Goal: Transaction & Acquisition: Purchase product/service

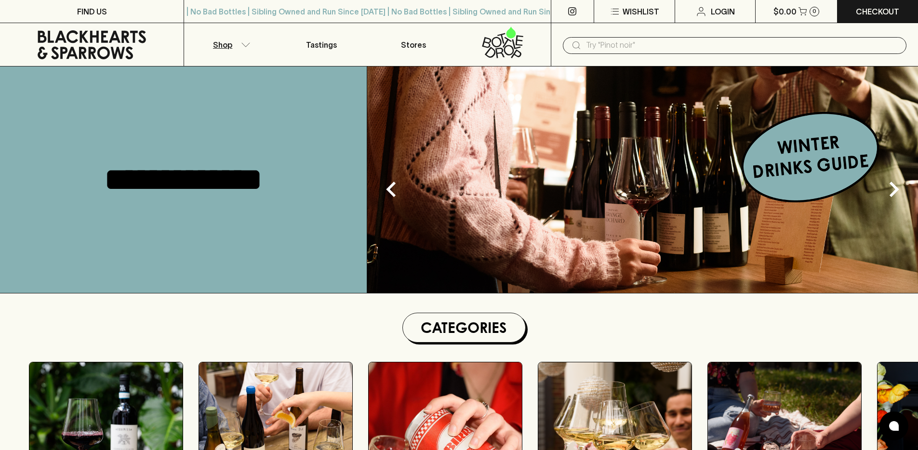
click at [251, 45] on button "Shop" at bounding box center [230, 44] width 92 height 43
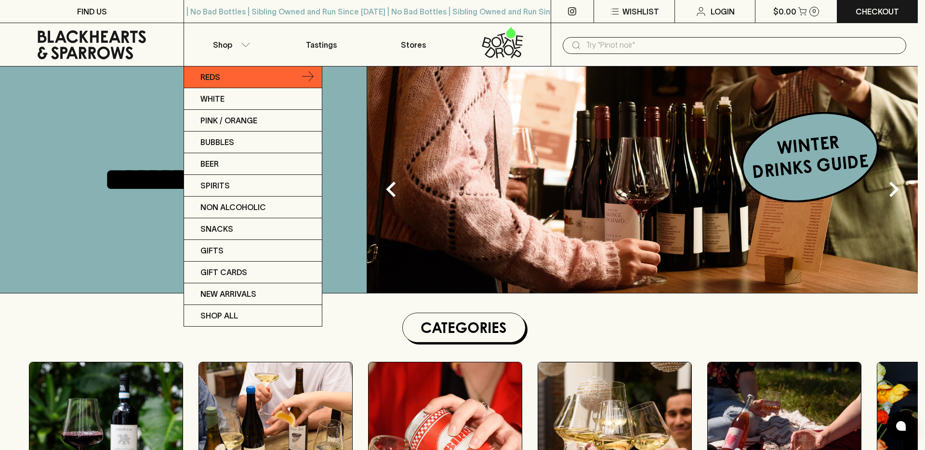
click at [233, 84] on link "Reds" at bounding box center [253, 77] width 138 height 22
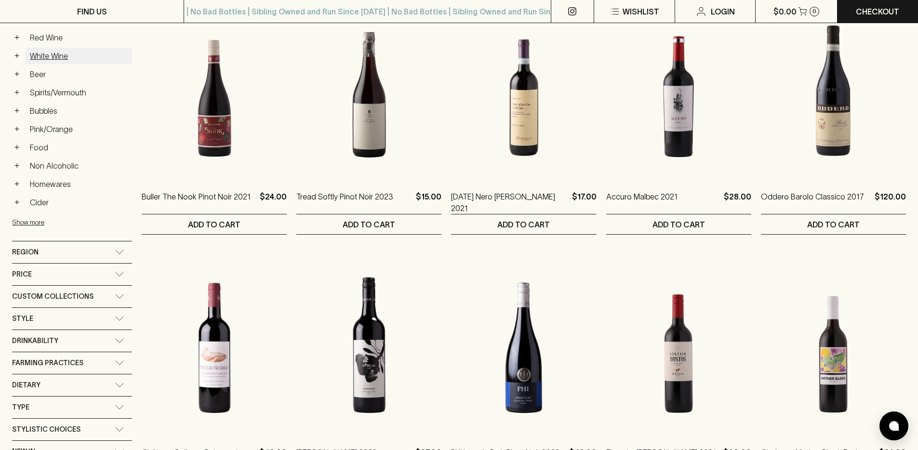
scroll to position [186, 0]
click at [93, 256] on div "Region" at bounding box center [63, 253] width 103 height 12
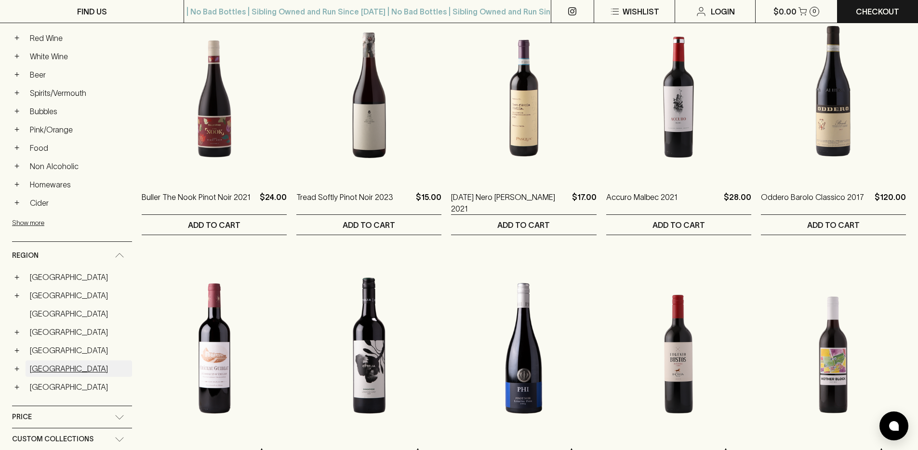
click at [63, 372] on link "New Zealand" at bounding box center [79, 368] width 106 height 16
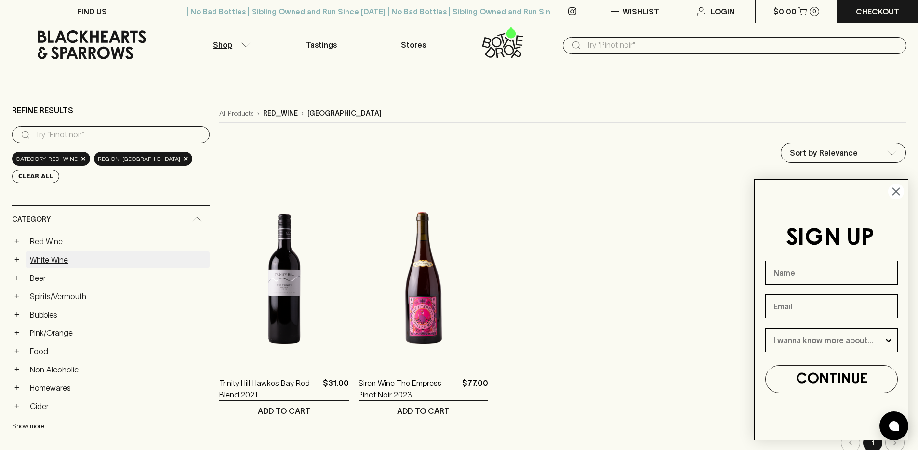
click at [67, 259] on link "White Wine" at bounding box center [118, 259] width 184 height 16
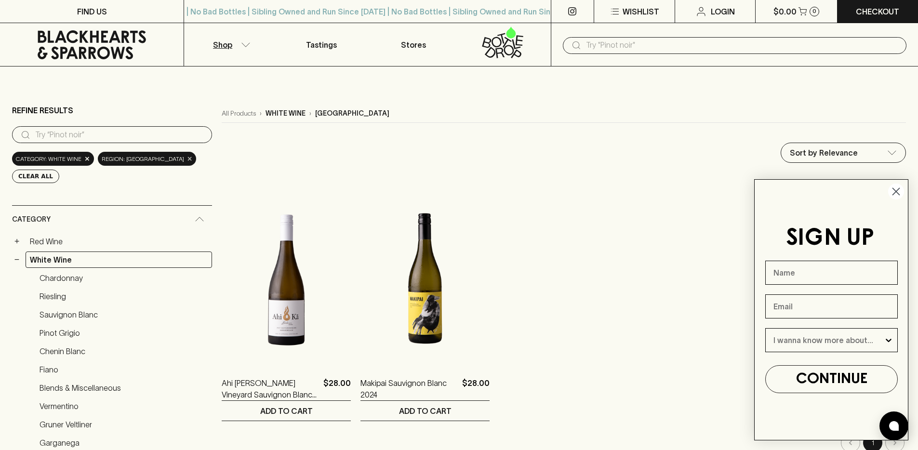
click at [187, 159] on span "×" at bounding box center [190, 159] width 6 height 10
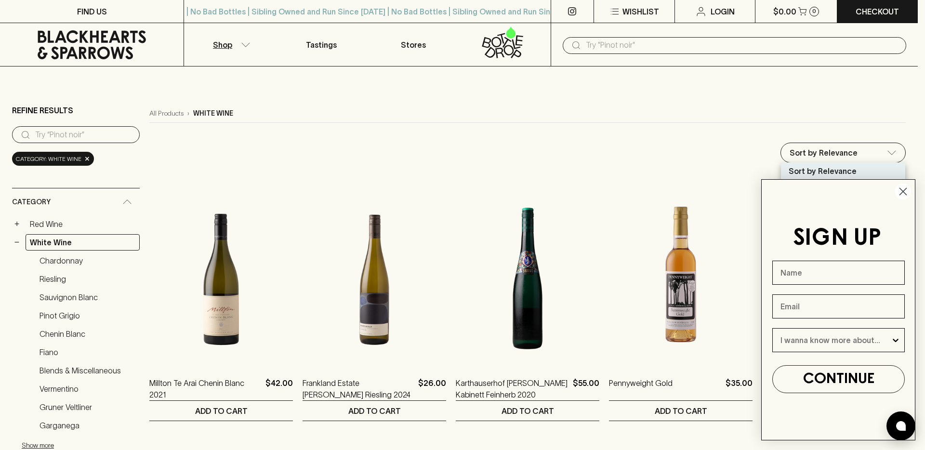
click at [902, 193] on circle "Close dialog" at bounding box center [903, 192] width 16 height 16
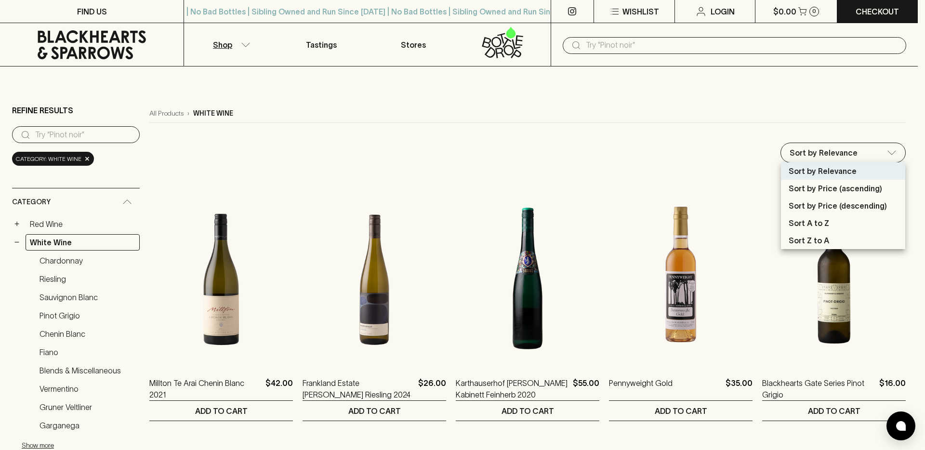
click at [879, 205] on p "Sort by Price (descending)" at bounding box center [838, 206] width 98 height 12
type input "price:desc"
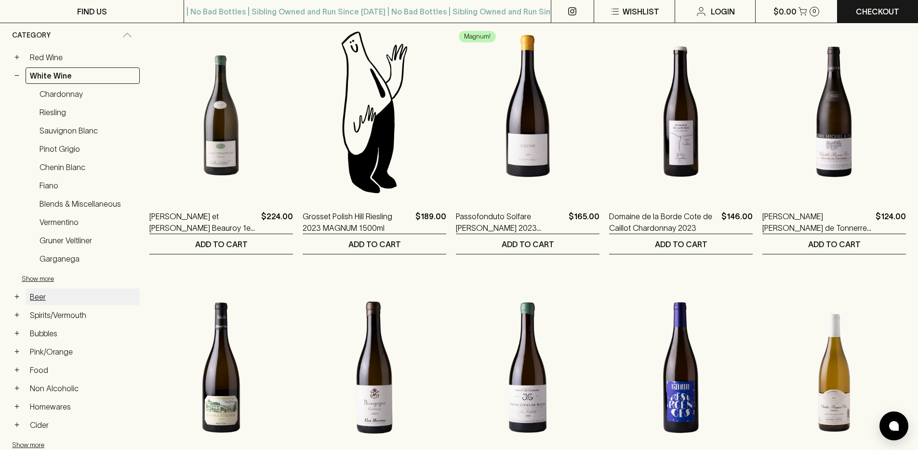
scroll to position [453, 0]
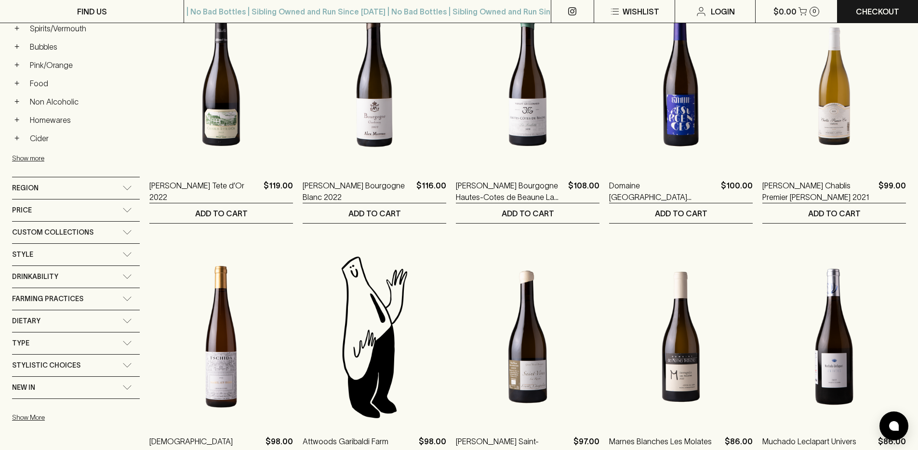
click at [104, 195] on div "Region" at bounding box center [76, 188] width 128 height 22
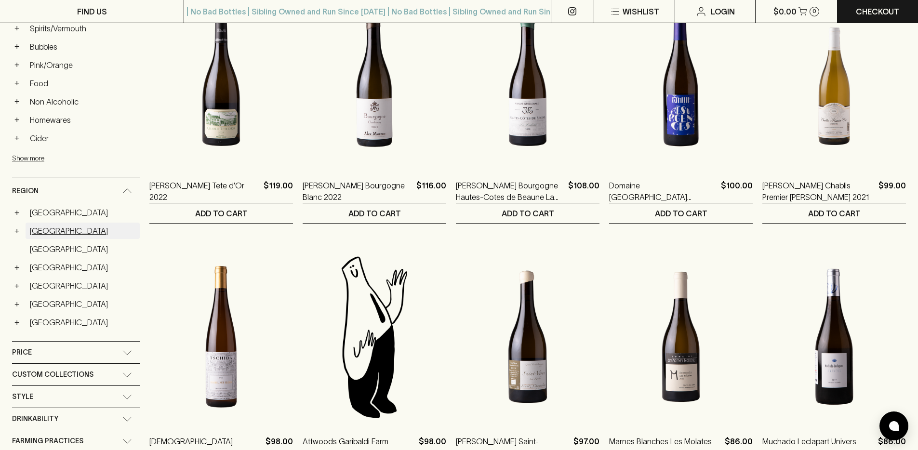
click at [62, 231] on link "[GEOGRAPHIC_DATA]" at bounding box center [83, 231] width 114 height 16
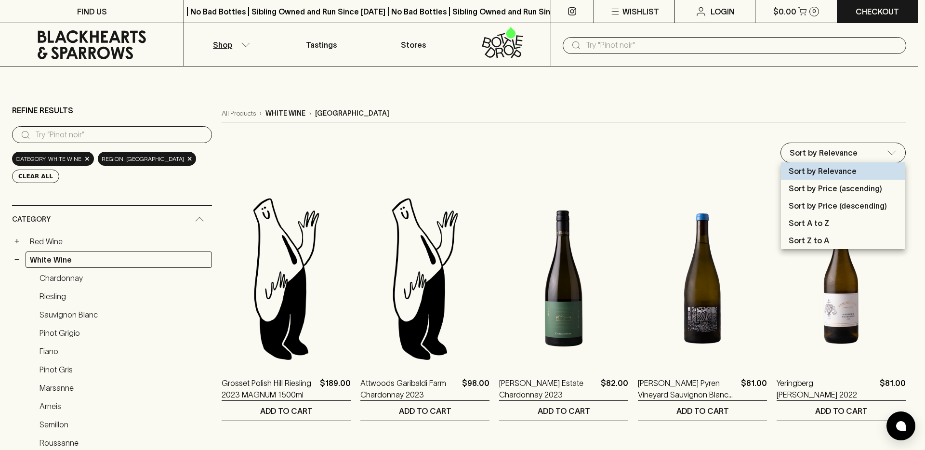
click at [850, 204] on p "Sort by Price (descending)" at bounding box center [838, 206] width 98 height 12
type input "price:desc"
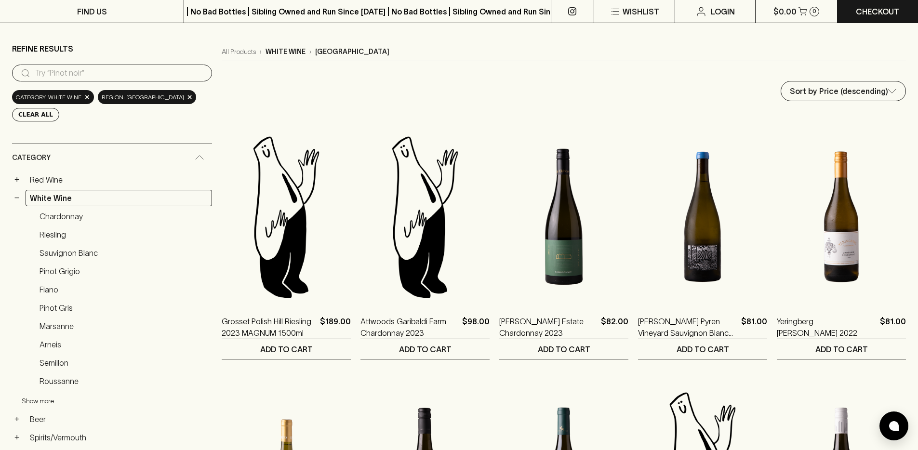
scroll to position [55, 0]
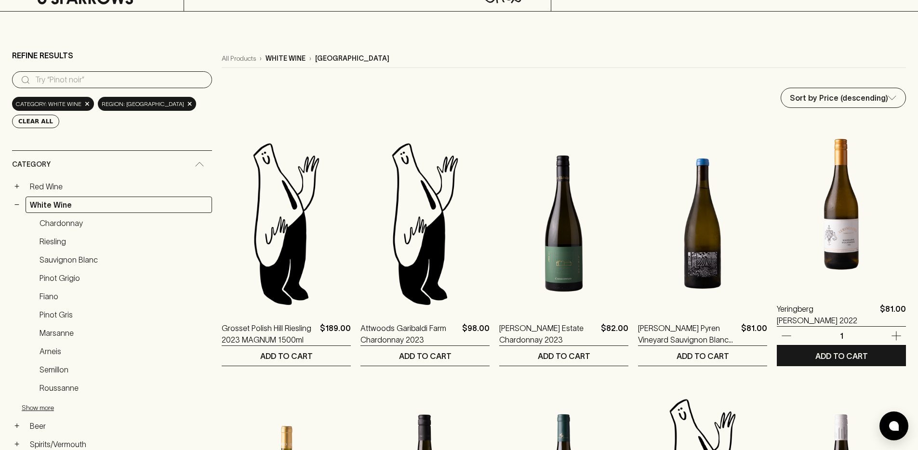
click at [787, 291] on div "Yeringberg [PERSON_NAME] 2022 $81.00 1 ADD TO CART" at bounding box center [841, 243] width 129 height 246
click at [834, 242] on img at bounding box center [841, 204] width 129 height 169
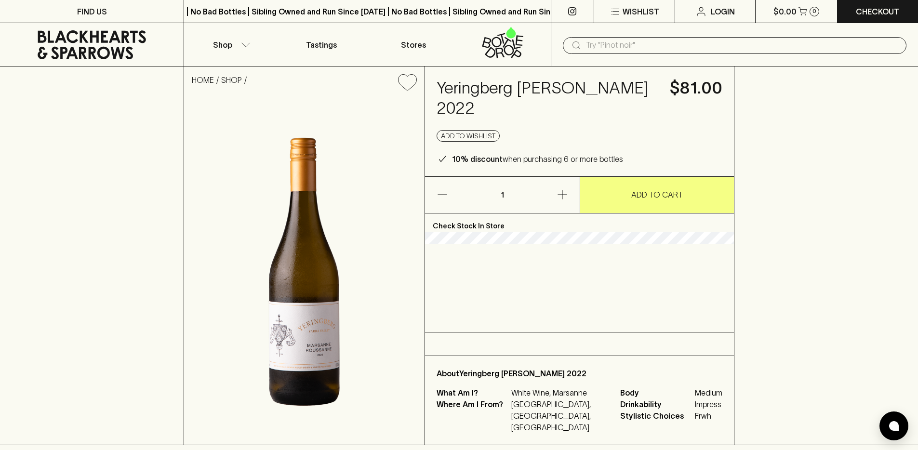
click at [487, 114] on h4 "Yeringberg [PERSON_NAME] 2022" at bounding box center [548, 98] width 222 height 40
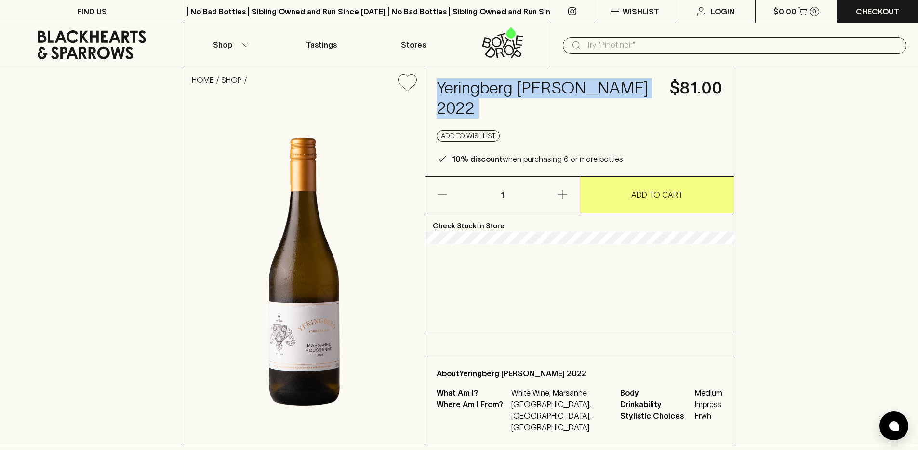
click at [487, 114] on h4 "Yeringberg [PERSON_NAME] 2022" at bounding box center [548, 98] width 222 height 40
copy h4 "Yeringberg [PERSON_NAME] 2022"
click at [245, 49] on button "Shop" at bounding box center [230, 44] width 92 height 43
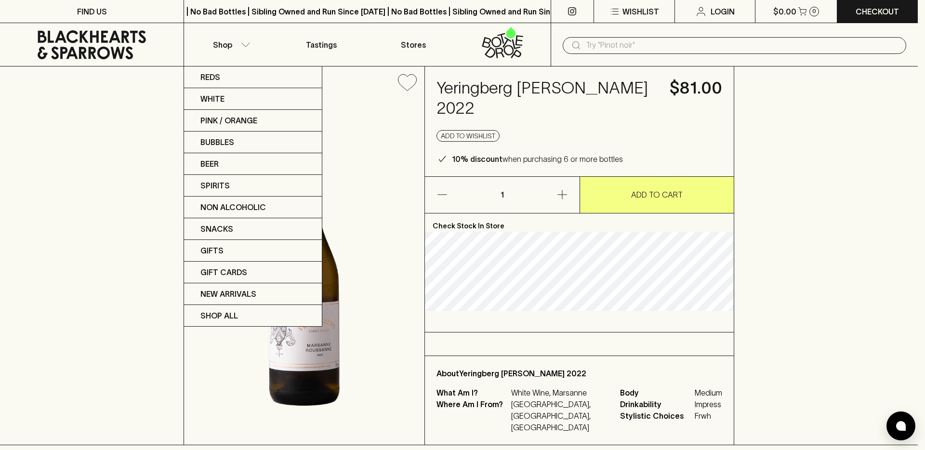
click at [99, 134] on div at bounding box center [462, 225] width 925 height 450
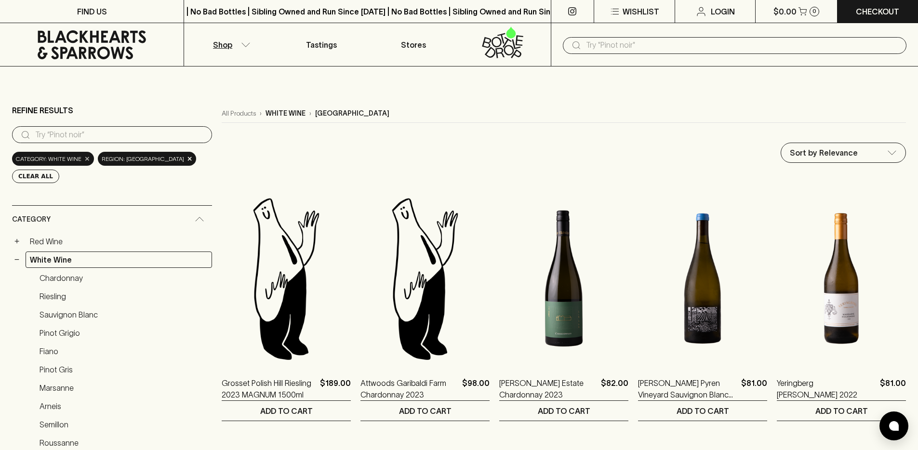
click at [85, 159] on span "×" at bounding box center [87, 159] width 6 height 10
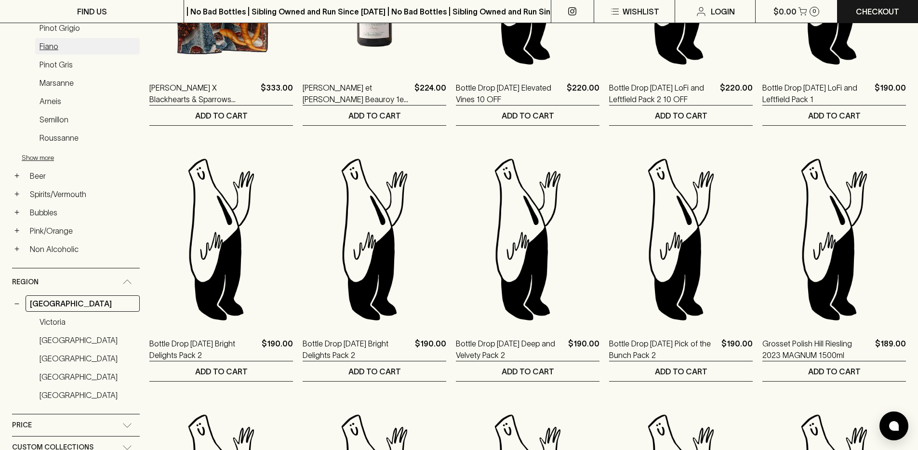
scroll to position [257, 0]
click at [62, 306] on link "[GEOGRAPHIC_DATA]" at bounding box center [83, 304] width 114 height 16
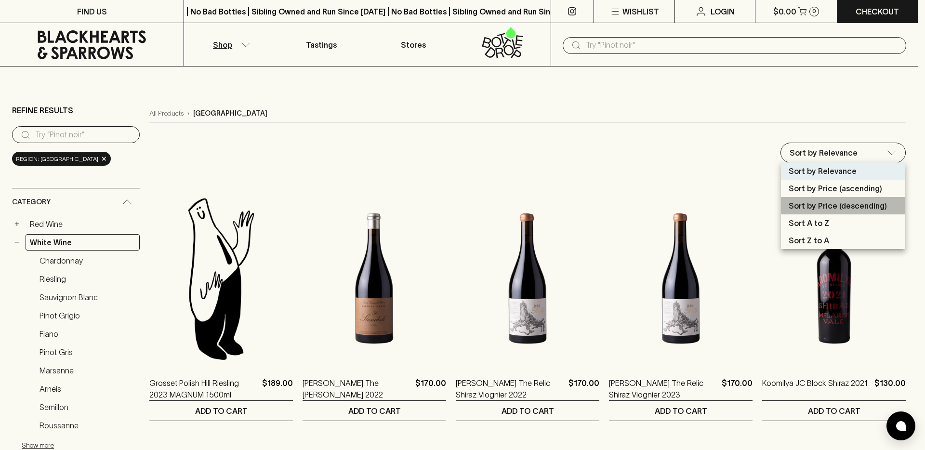
click at [828, 202] on p "Sort by Price (descending)" at bounding box center [838, 206] width 98 height 12
type input "price:desc"
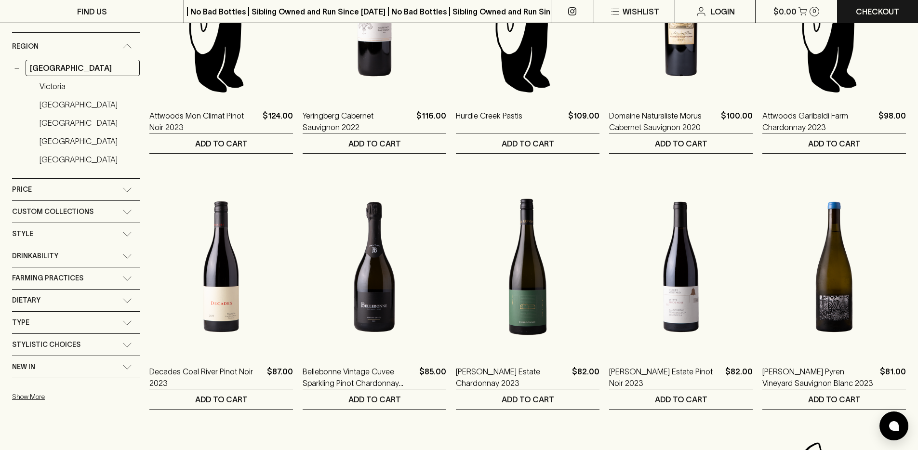
scroll to position [524, 0]
